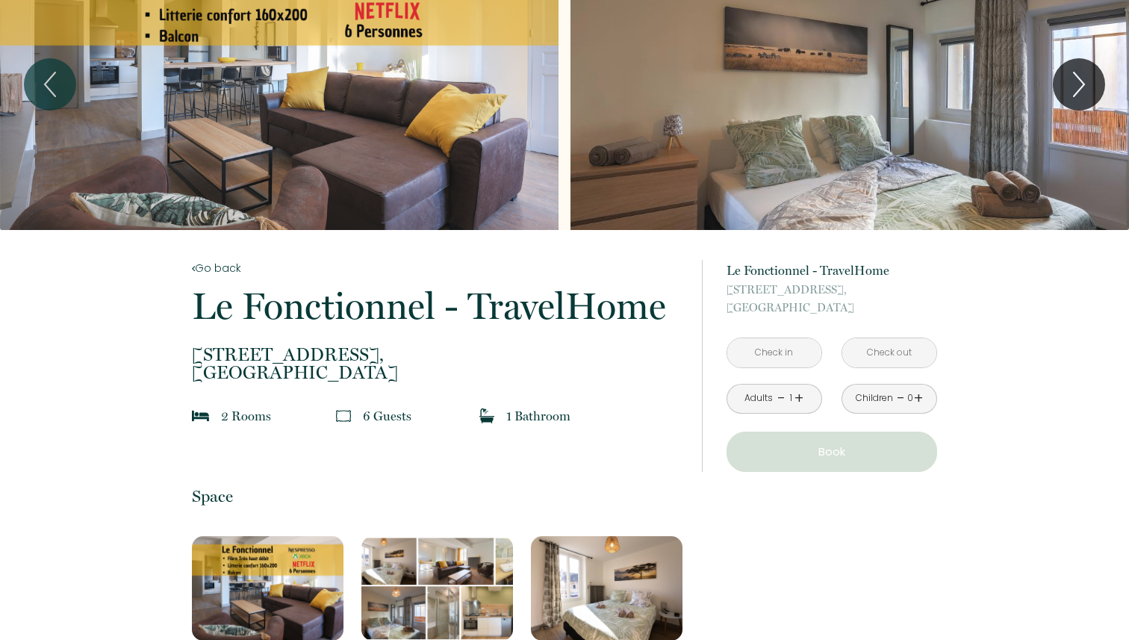
scroll to position [83, 0]
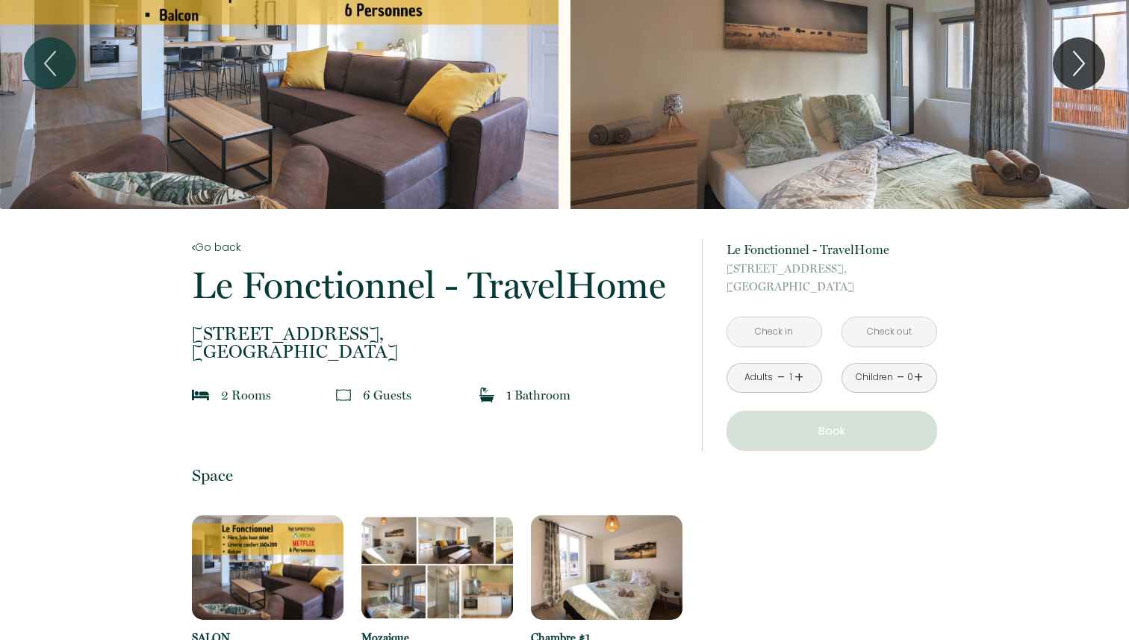
click at [800, 318] on input "text" at bounding box center [774, 331] width 94 height 29
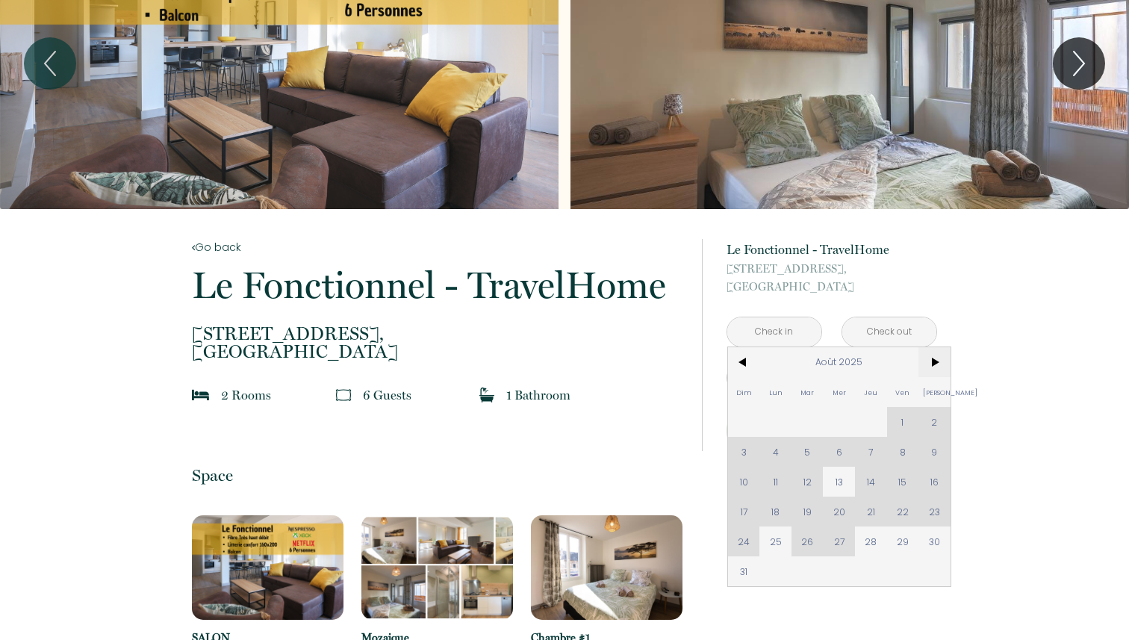
click at [925, 358] on span ">" at bounding box center [934, 362] width 32 height 30
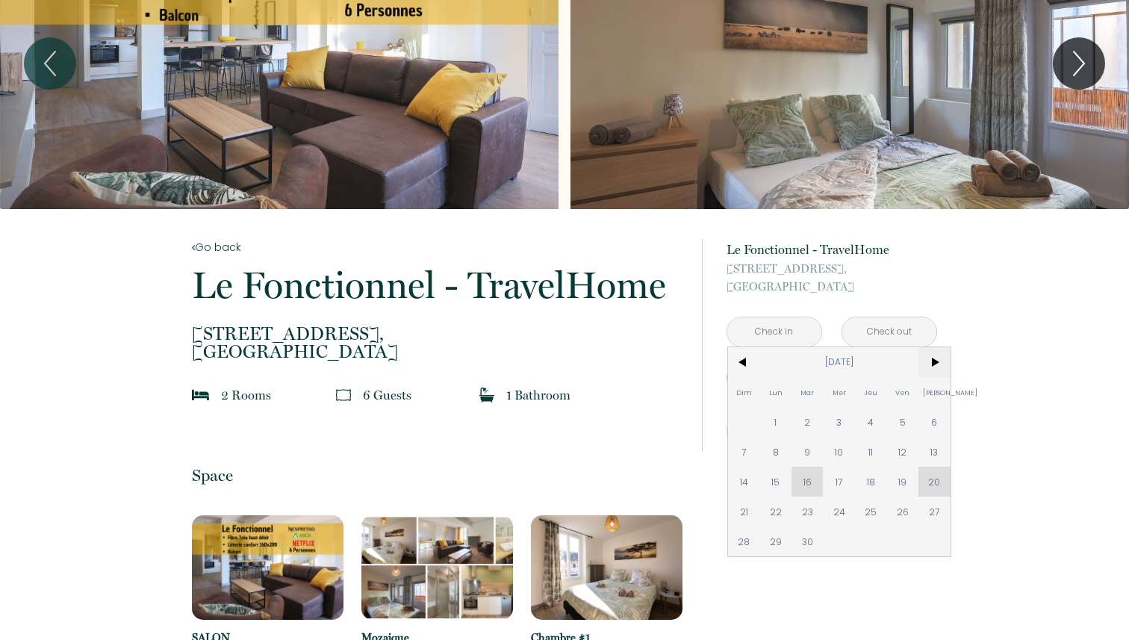
click at [925, 358] on span ">" at bounding box center [934, 362] width 32 height 30
click at [746, 369] on span "<" at bounding box center [744, 362] width 32 height 30
click at [863, 519] on span "25" at bounding box center [871, 512] width 32 height 30
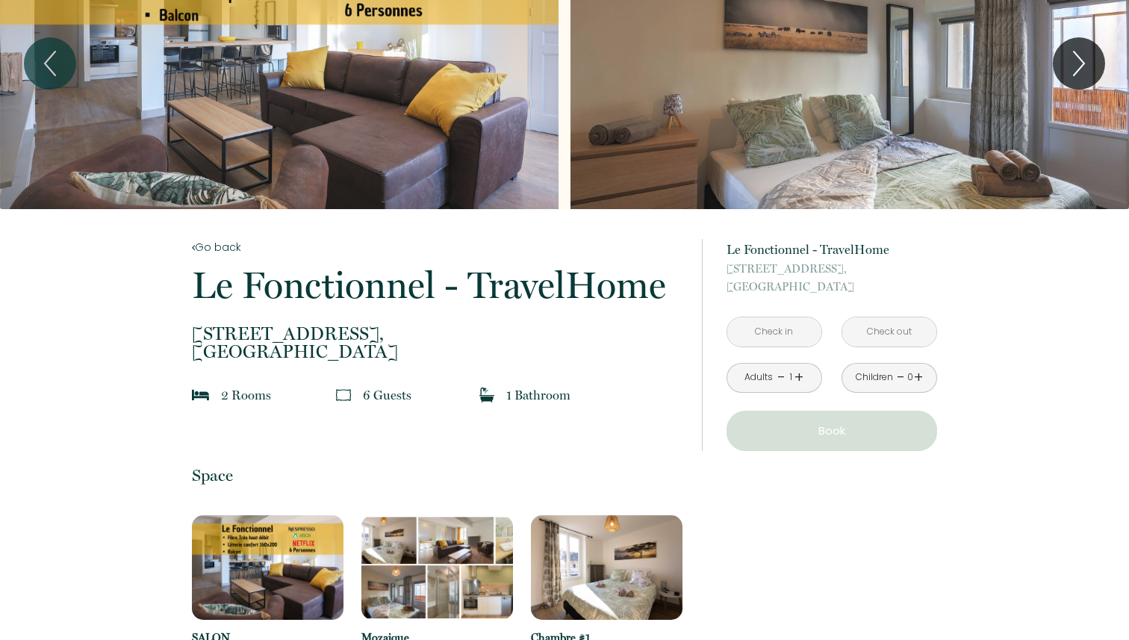
type input "[DATE]"
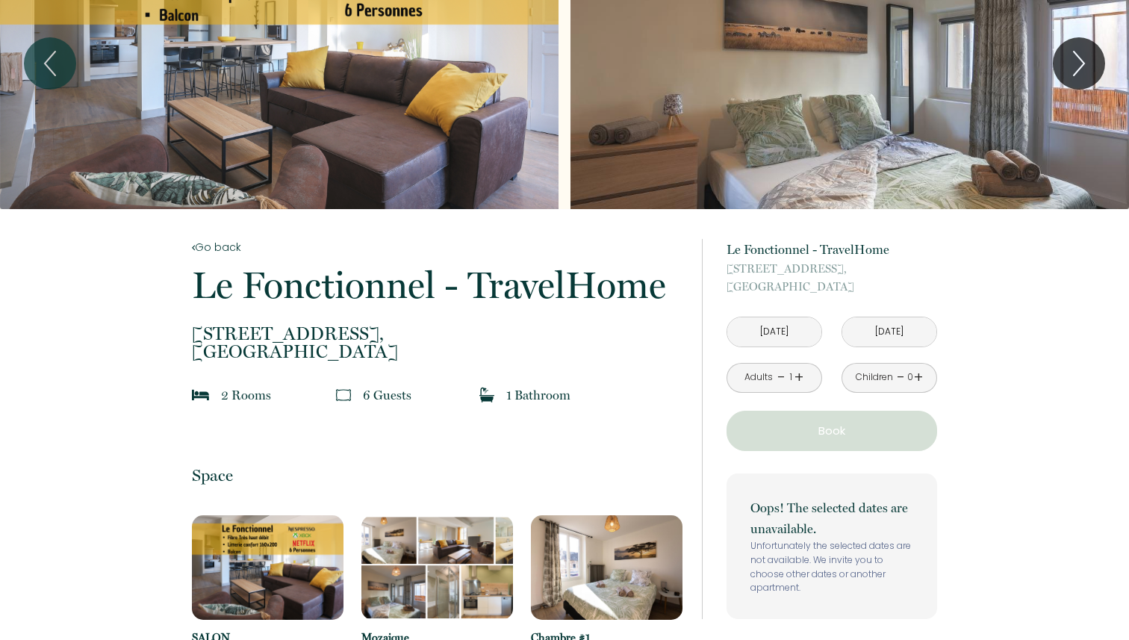
click at [902, 335] on input "[DATE]" at bounding box center [889, 331] width 94 height 29
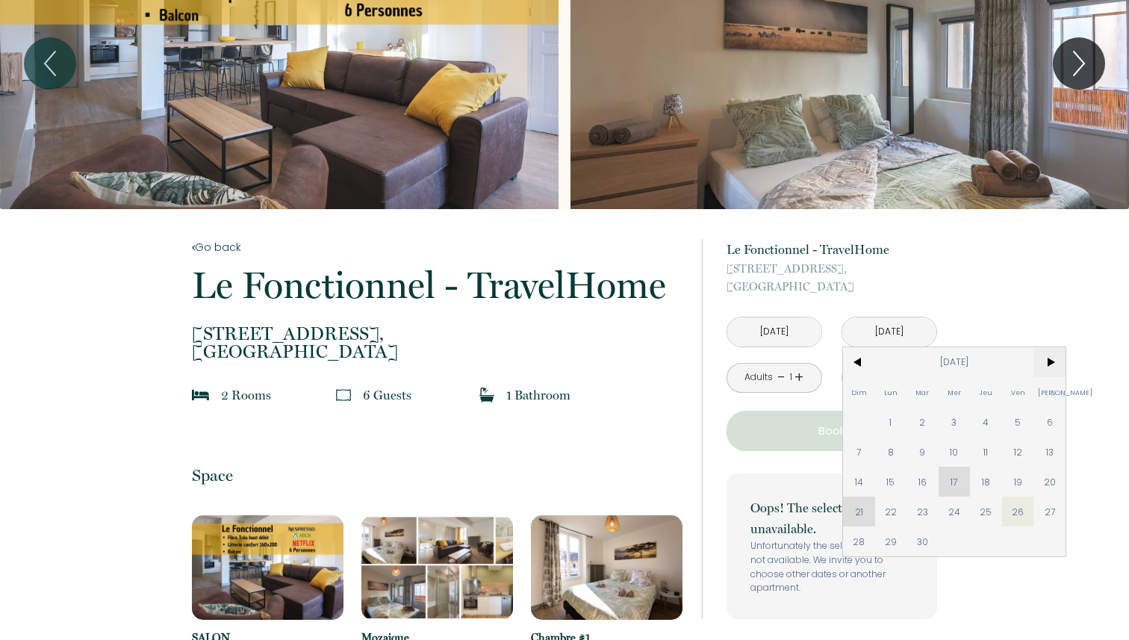
click at [1051, 356] on span ">" at bounding box center [1049, 362] width 32 height 30
click at [1041, 484] on span "18" at bounding box center [1049, 482] width 32 height 30
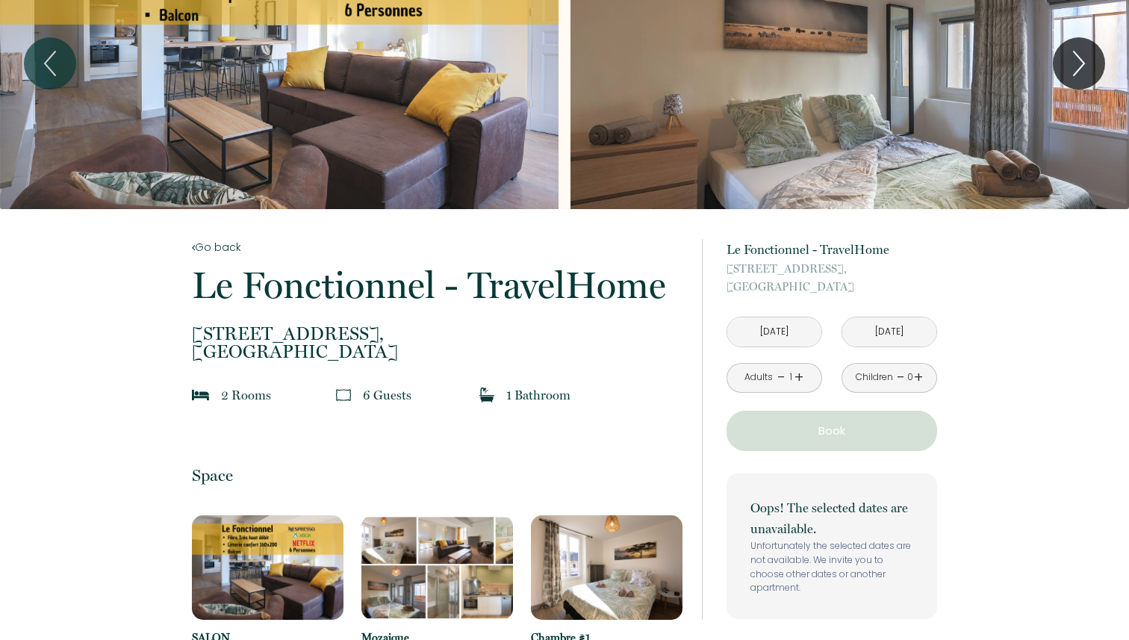
type input "[DATE]"
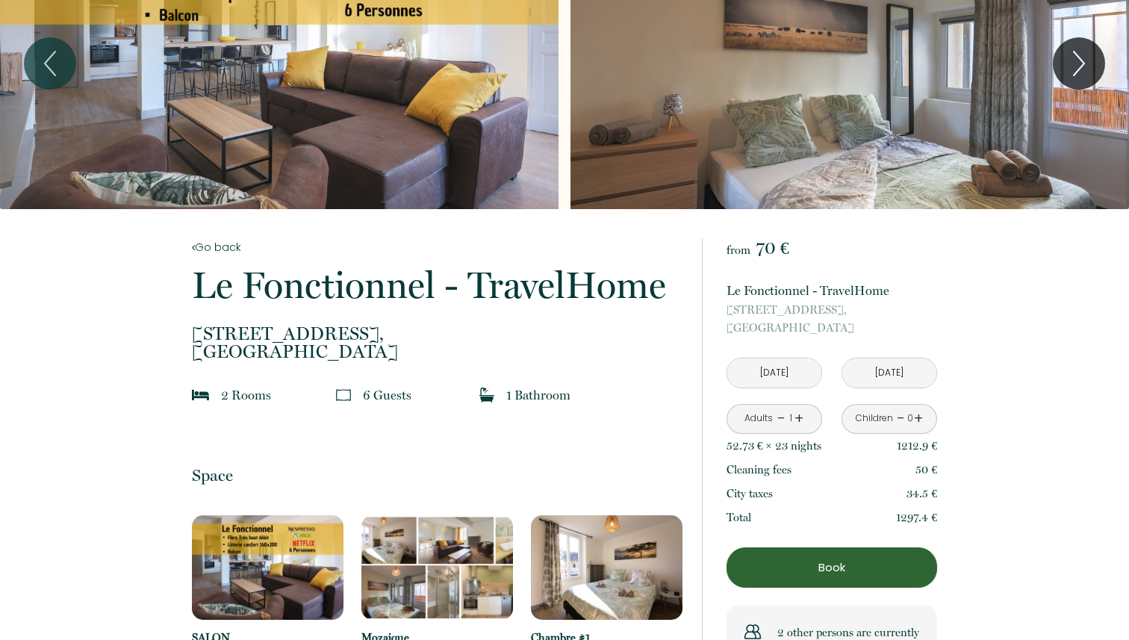
click at [936, 339] on div "from 70 € Le Fonctionnel - TravelHome [STREET_ADDRESS] [DATE] < [DATE] > Dim Lu…" at bounding box center [832, 467] width 211 height 456
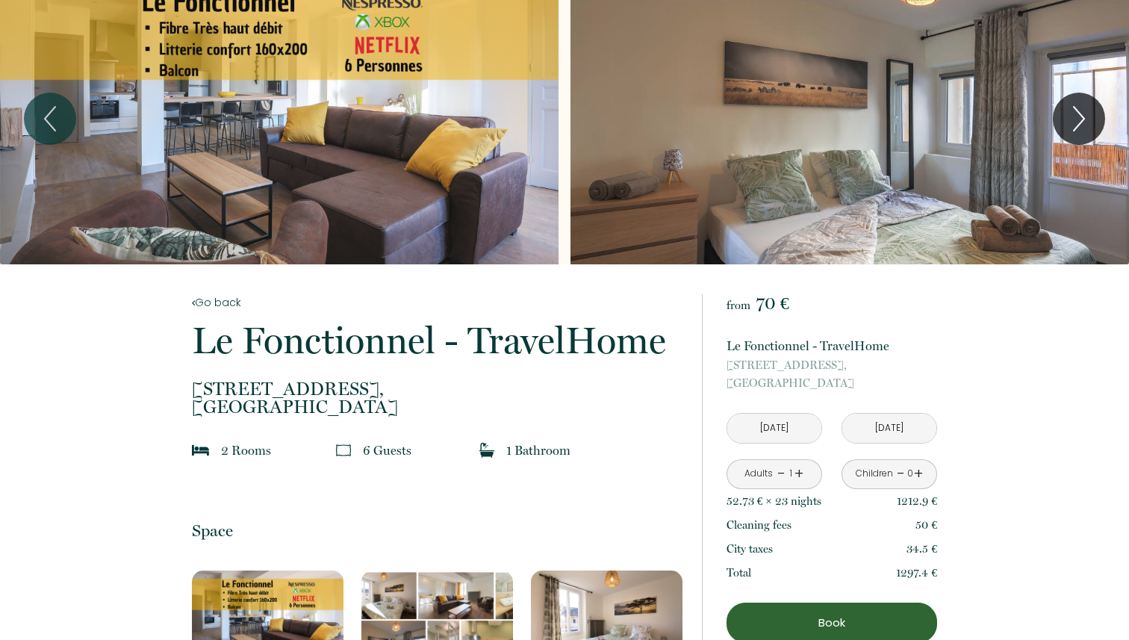
scroll to position [0, 0]
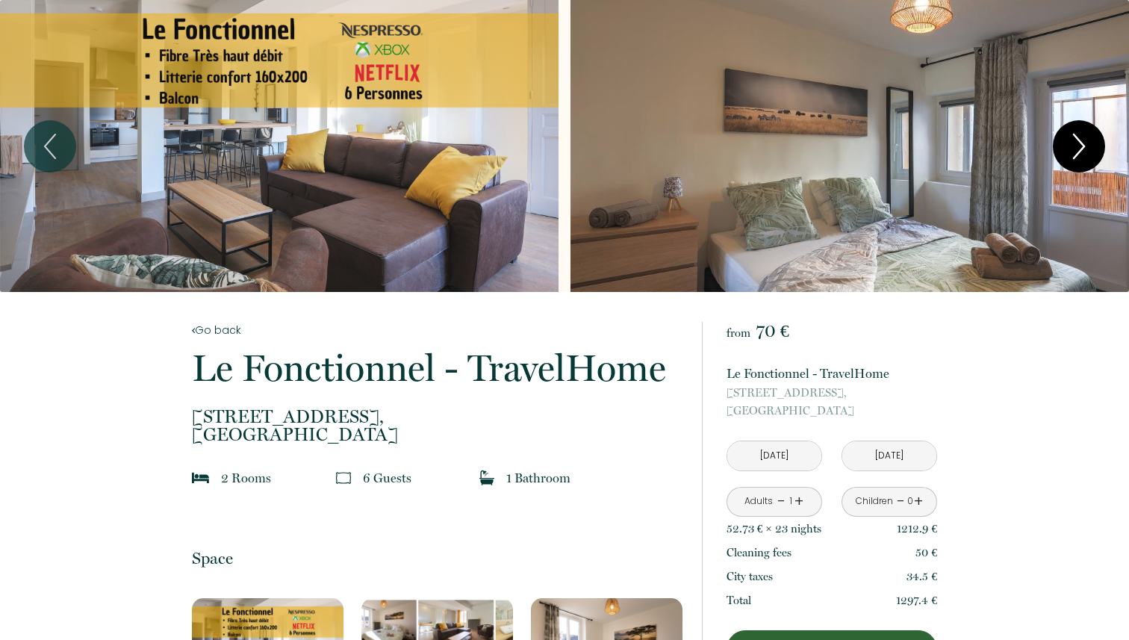
click at [1091, 146] on icon "Next" at bounding box center [1078, 146] width 31 height 45
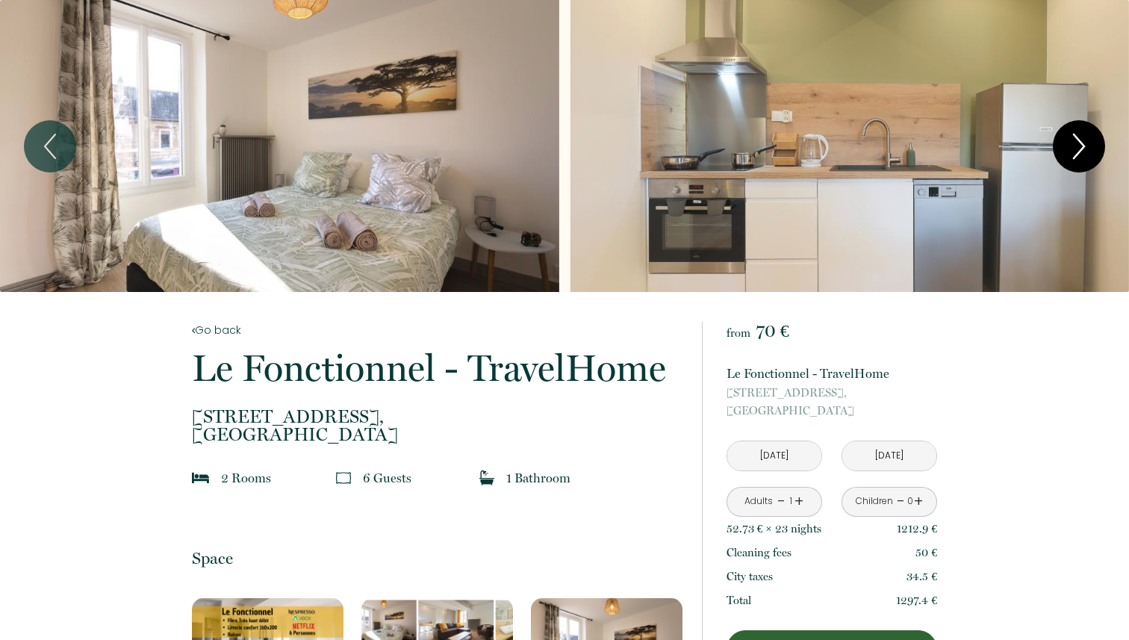
click at [1091, 146] on icon "Next" at bounding box center [1078, 146] width 31 height 45
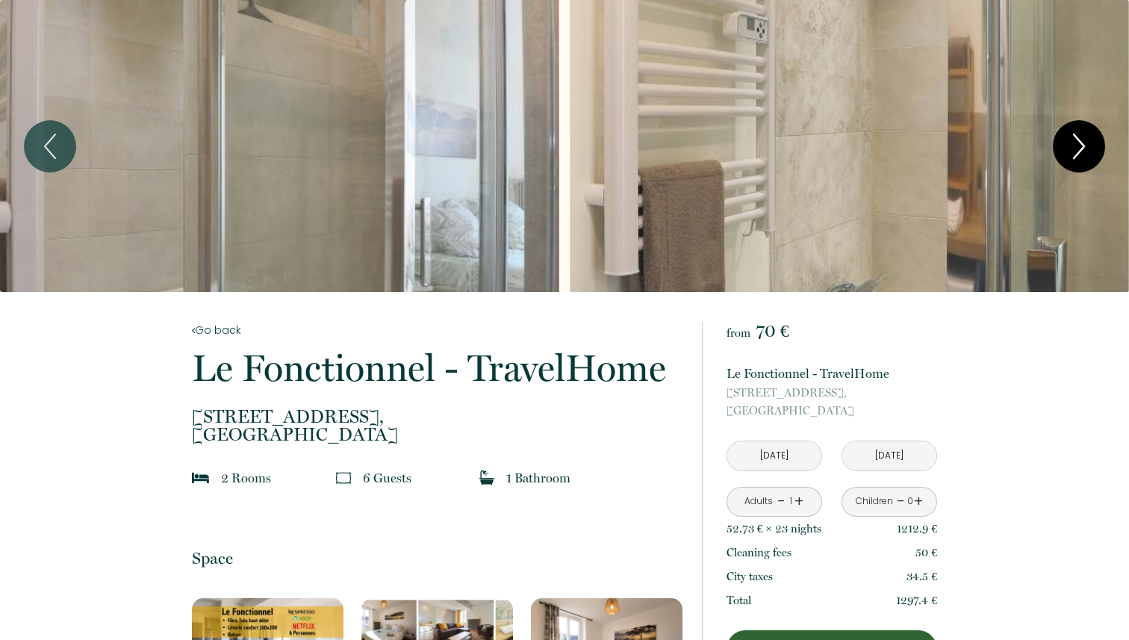
click at [1091, 146] on icon "Next" at bounding box center [1078, 146] width 31 height 45
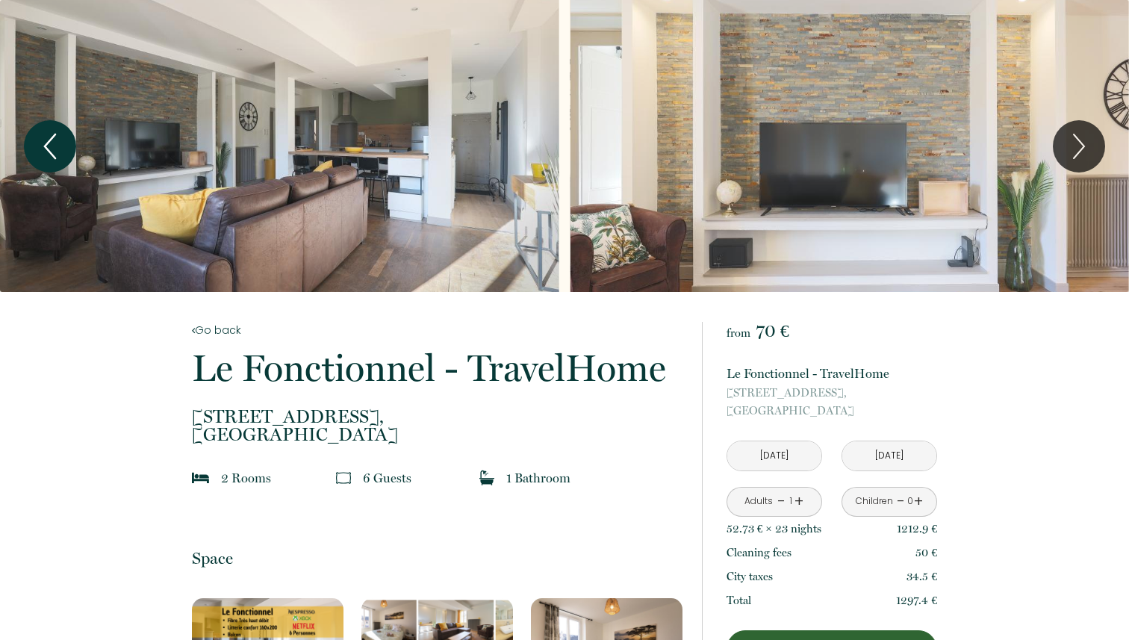
click at [61, 152] on icon "Previous" at bounding box center [49, 146] width 31 height 45
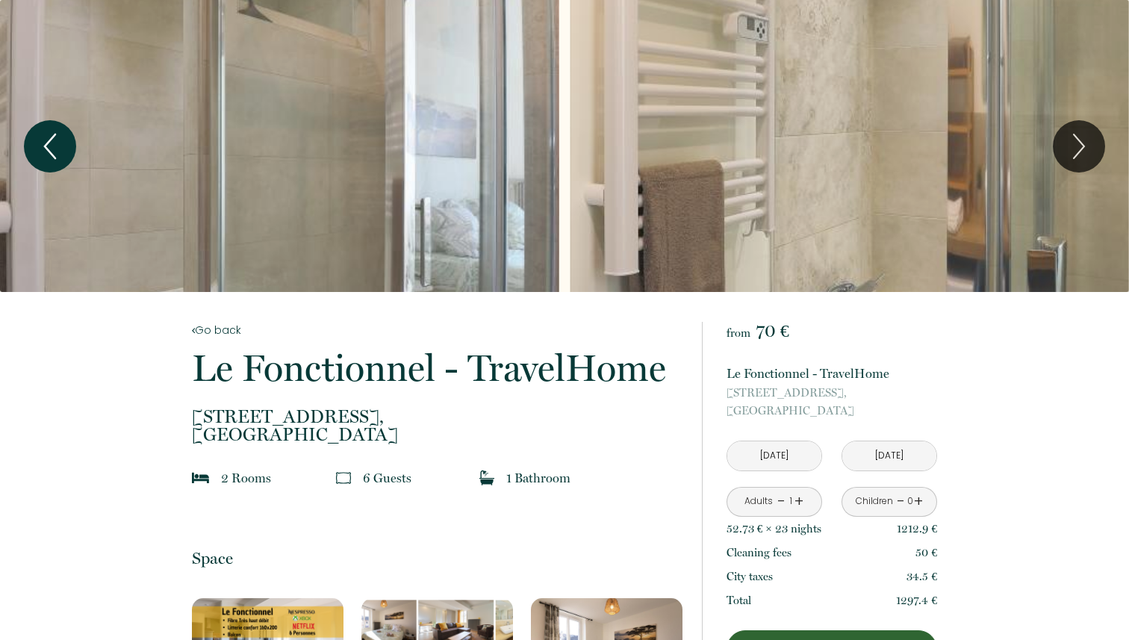
click at [61, 152] on icon "Previous" at bounding box center [49, 146] width 31 height 45
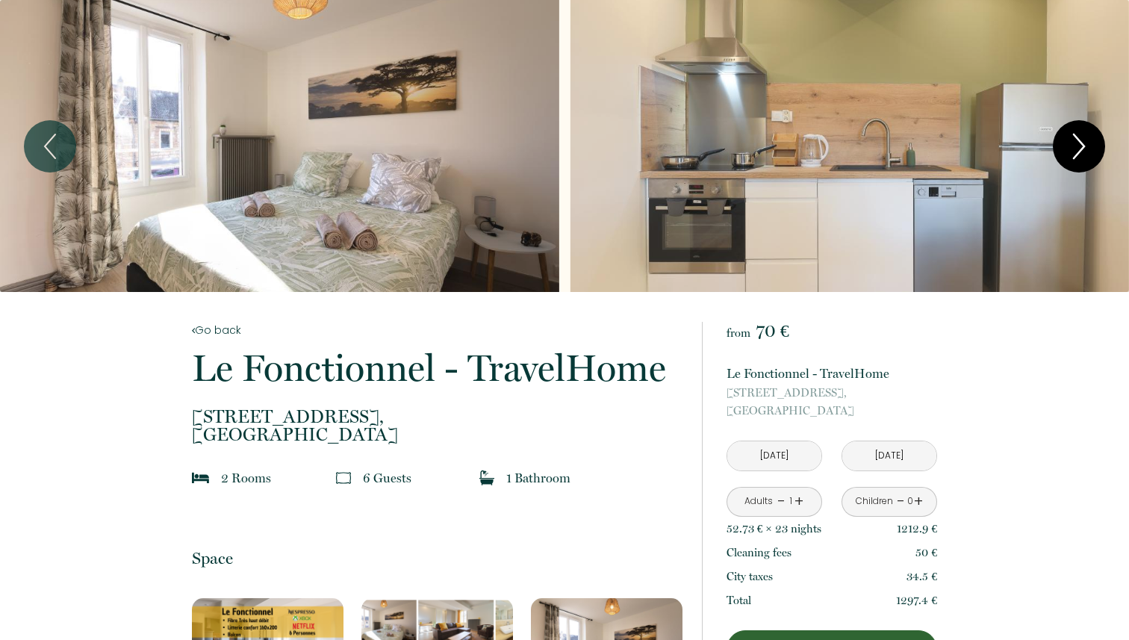
click at [1084, 151] on icon "Next" at bounding box center [1078, 146] width 31 height 45
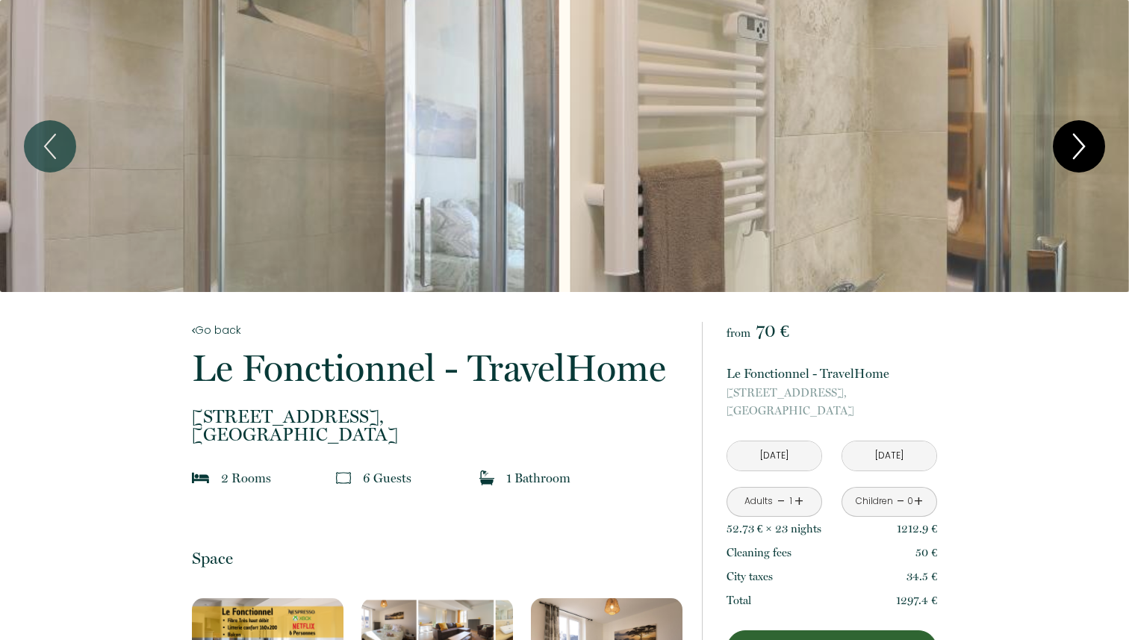
click at [1084, 151] on icon "Next" at bounding box center [1078, 146] width 31 height 45
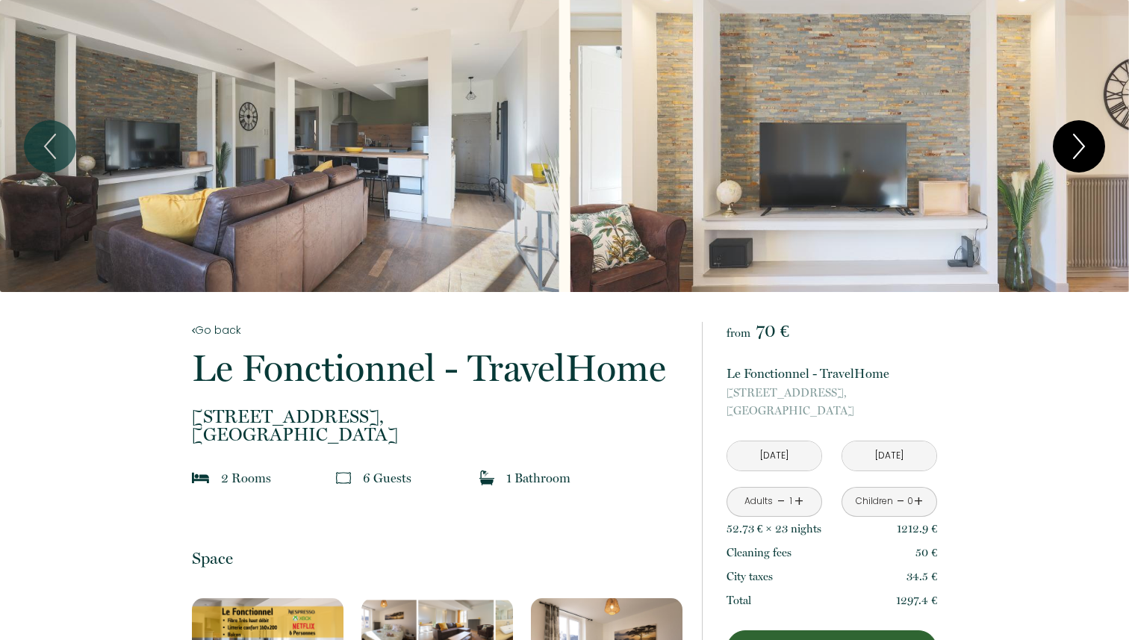
click at [1096, 142] on button "Next" at bounding box center [1079, 146] width 52 height 52
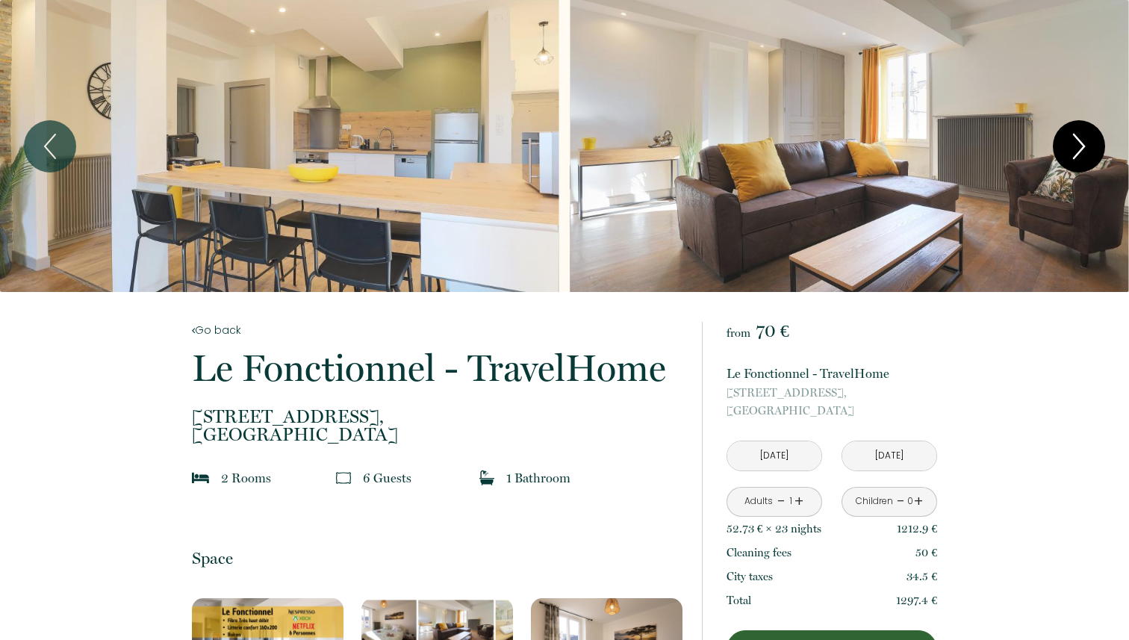
click at [1082, 145] on icon "Next" at bounding box center [1079, 146] width 10 height 24
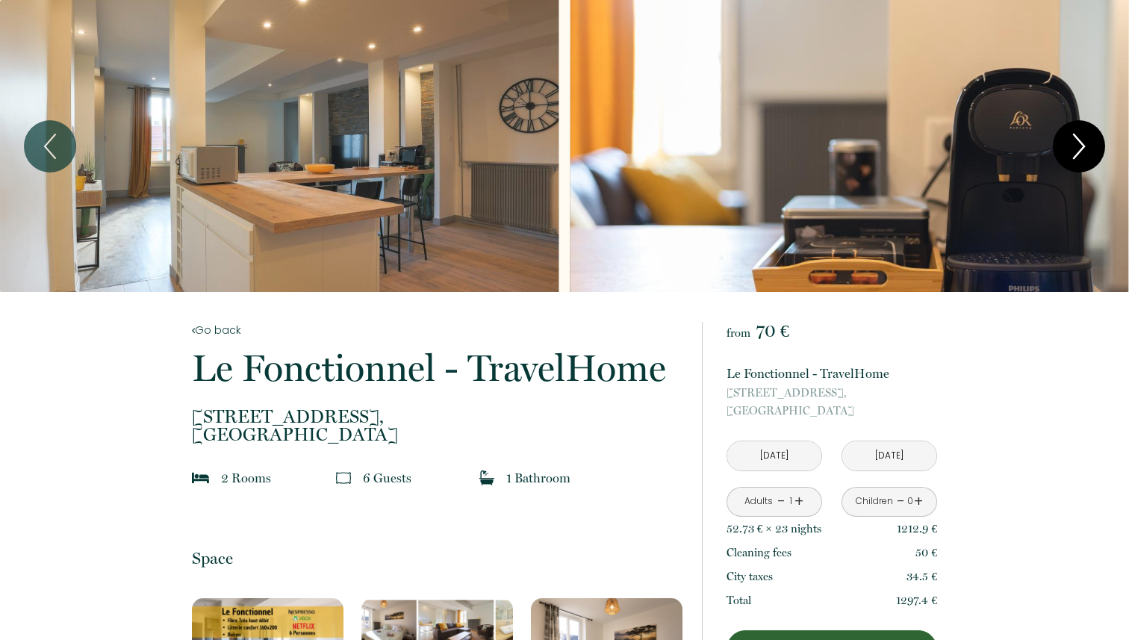
click at [1082, 145] on icon "Next" at bounding box center [1079, 146] width 10 height 24
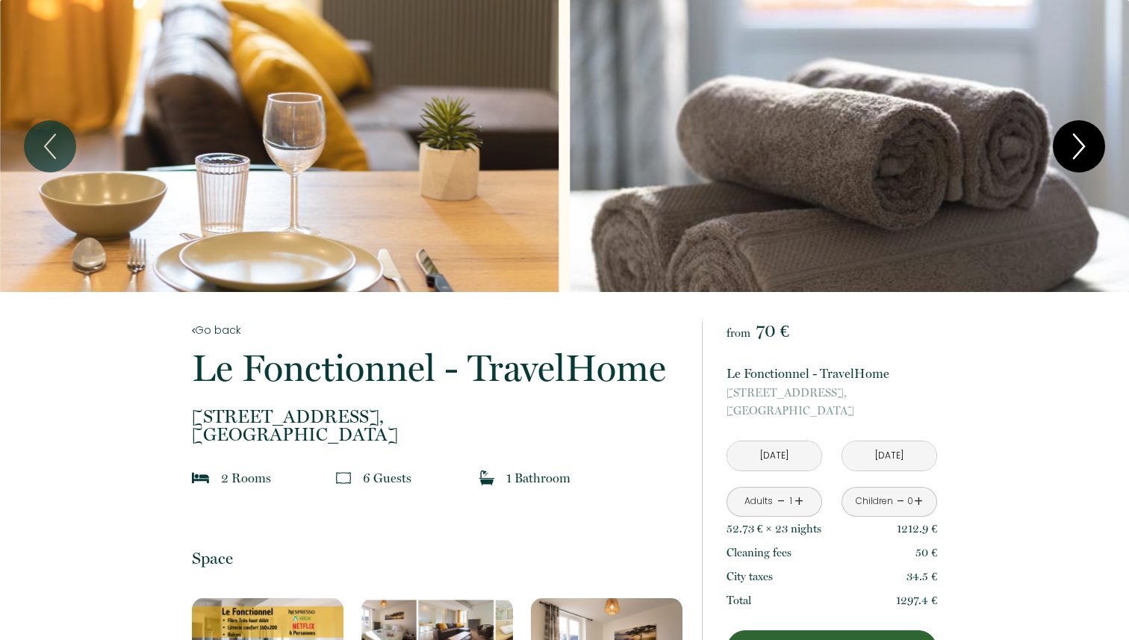
click at [1082, 145] on icon "Next" at bounding box center [1079, 146] width 10 height 24
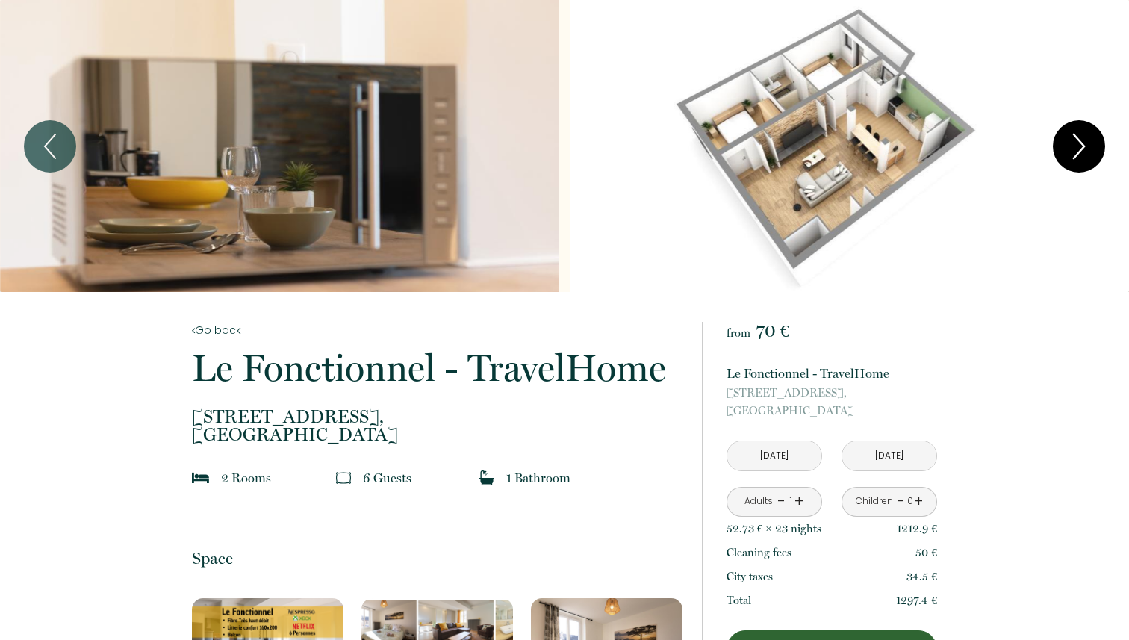
click at [1082, 145] on icon "Next" at bounding box center [1079, 146] width 10 height 24
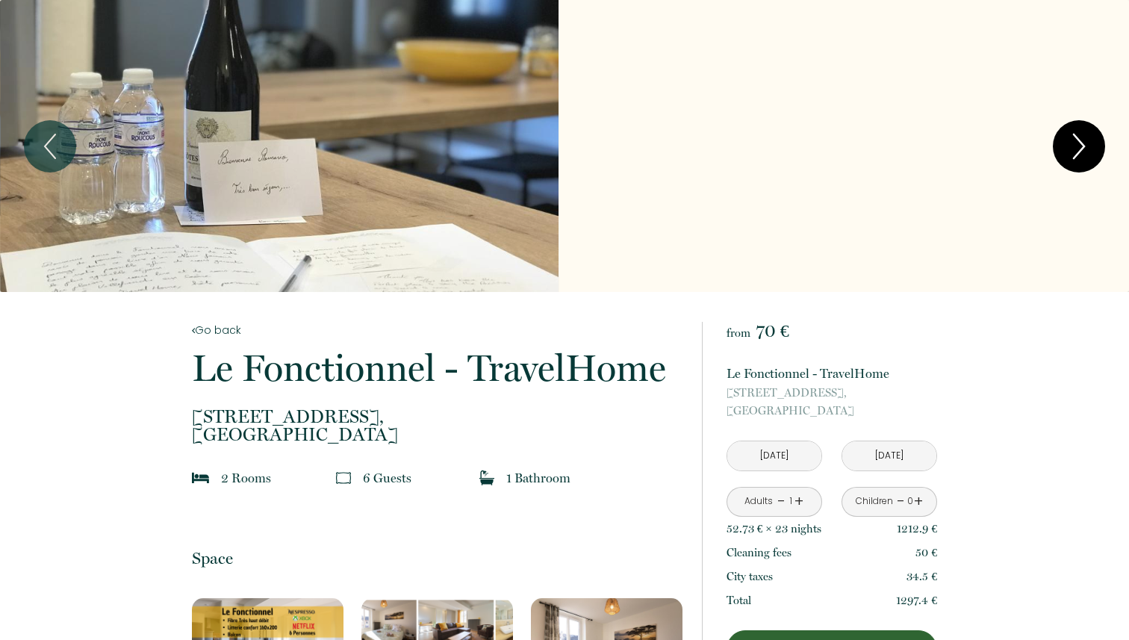
click at [1081, 144] on icon "Next" at bounding box center [1079, 146] width 10 height 24
